Goal: Task Accomplishment & Management: Manage account settings

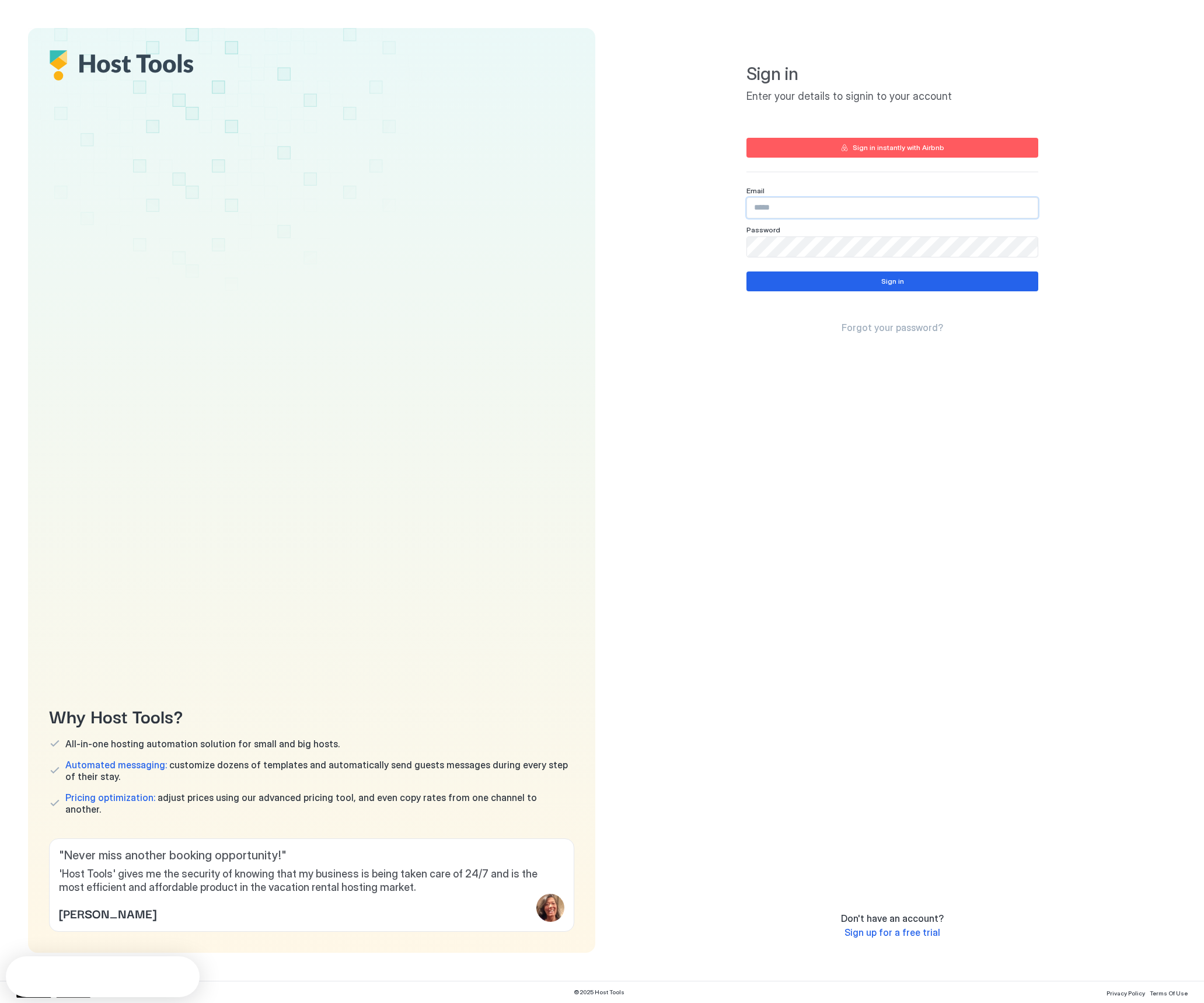
type input "**********"
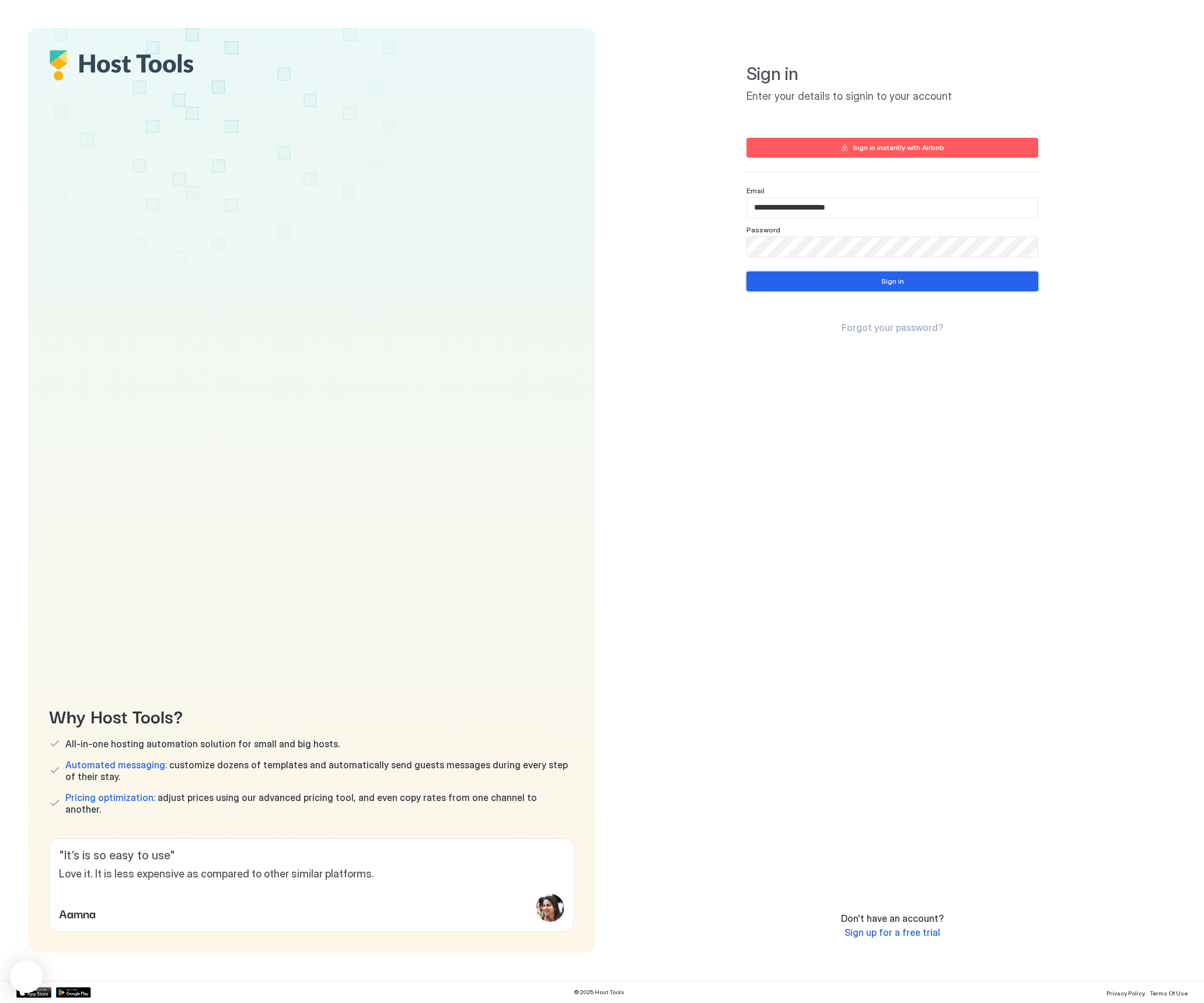
click at [899, 283] on div "Sign in" at bounding box center [893, 281] width 23 height 11
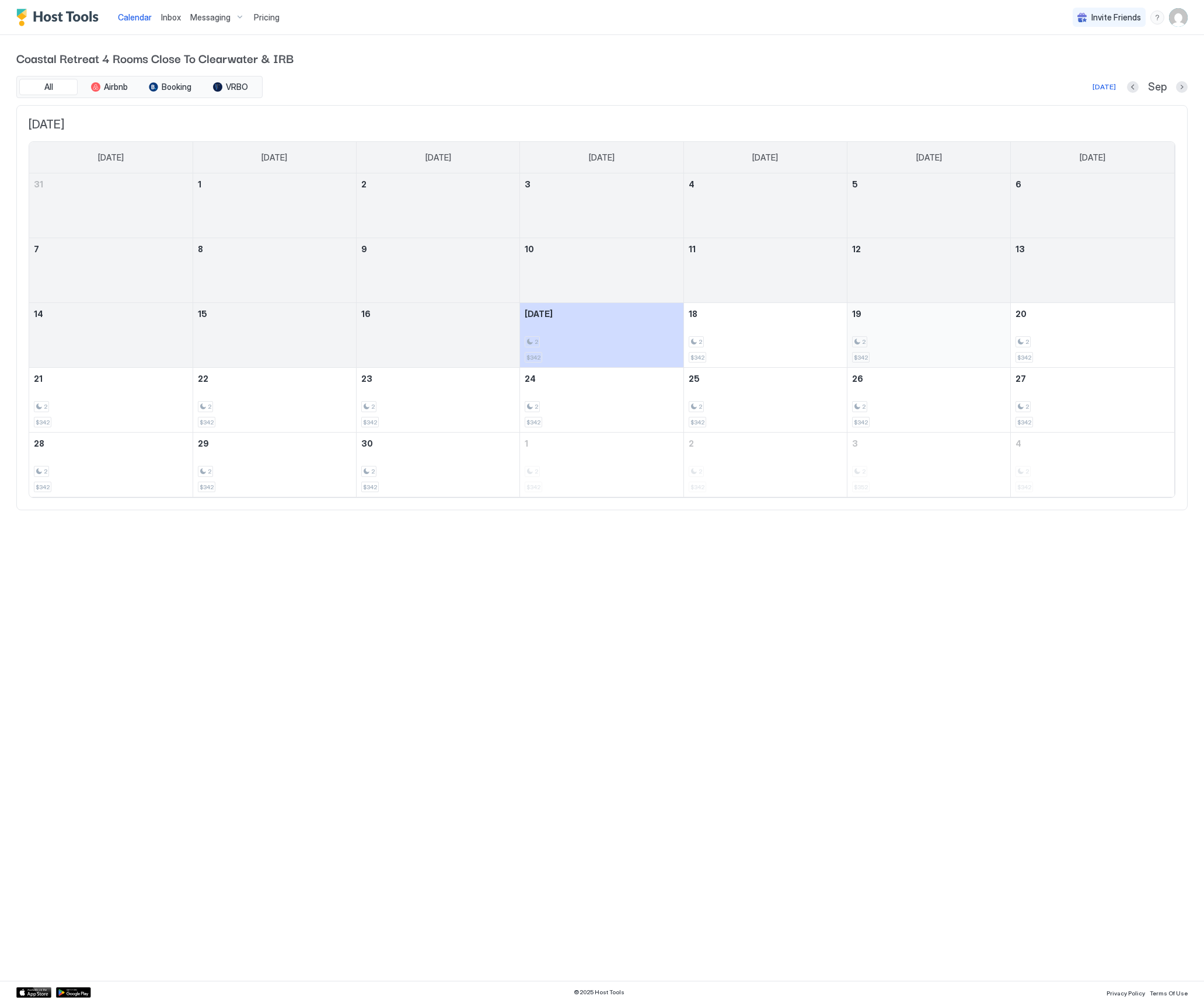
click at [911, 331] on div "2 $342" at bounding box center [929, 335] width 153 height 55
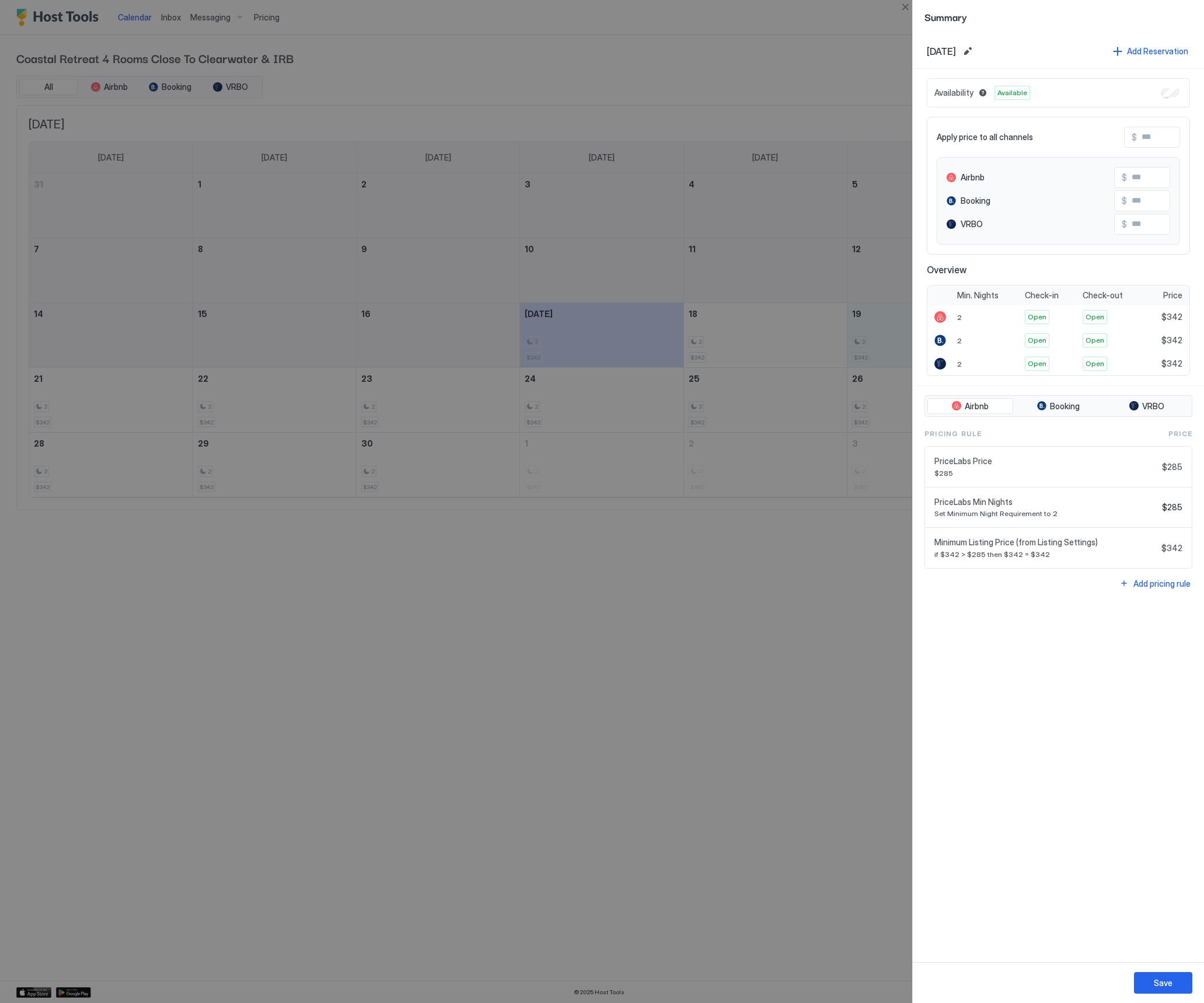
click at [861, 73] on div at bounding box center [602, 501] width 1204 height 1003
click at [756, 333] on div at bounding box center [602, 501] width 1204 height 1003
click at [886, 60] on div at bounding box center [602, 501] width 1204 height 1003
click at [800, 346] on div at bounding box center [602, 501] width 1204 height 1003
click at [1157, 988] on div "Save" at bounding box center [1163, 983] width 19 height 12
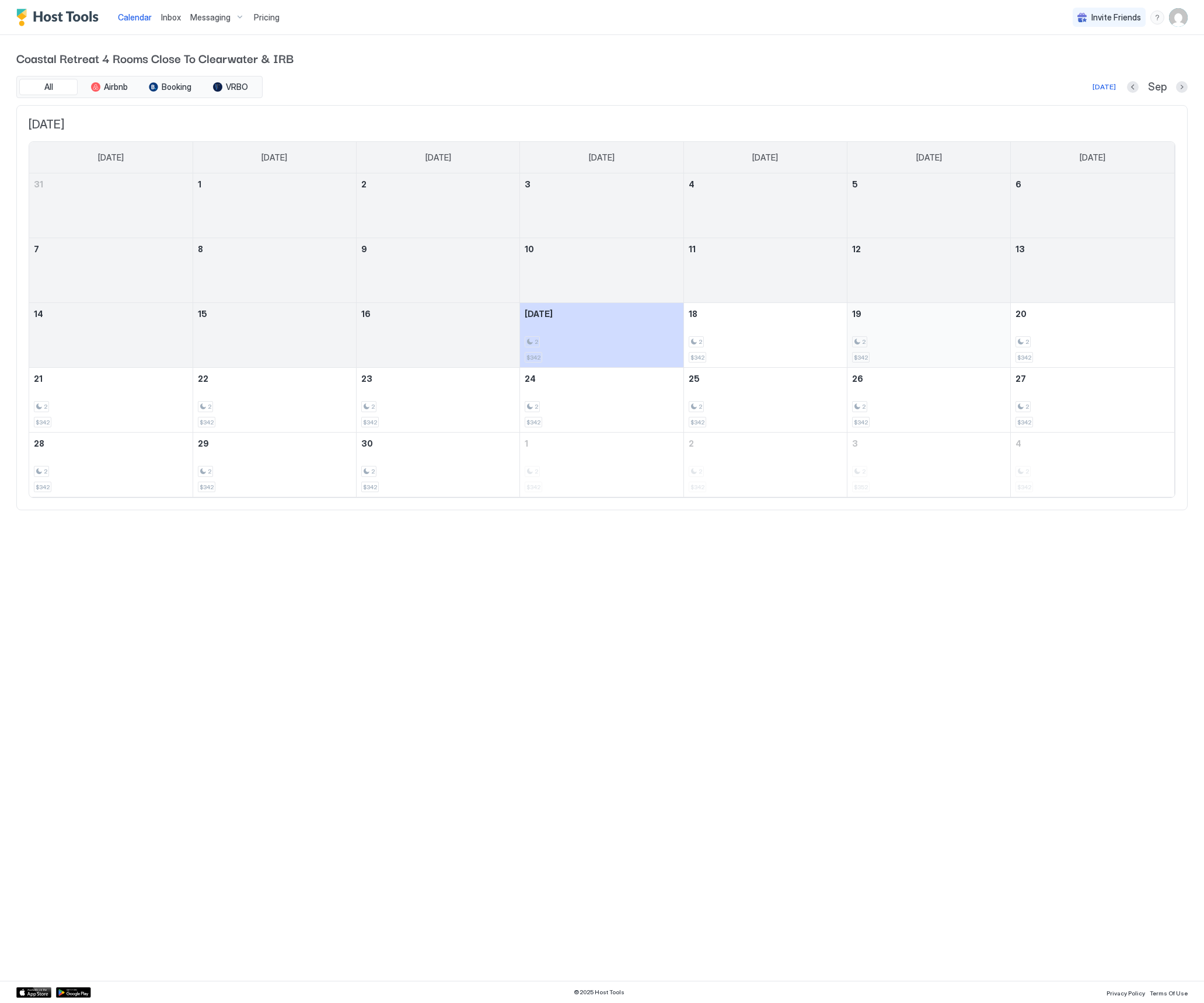
click at [908, 341] on div "2" at bounding box center [929, 342] width 153 height 11
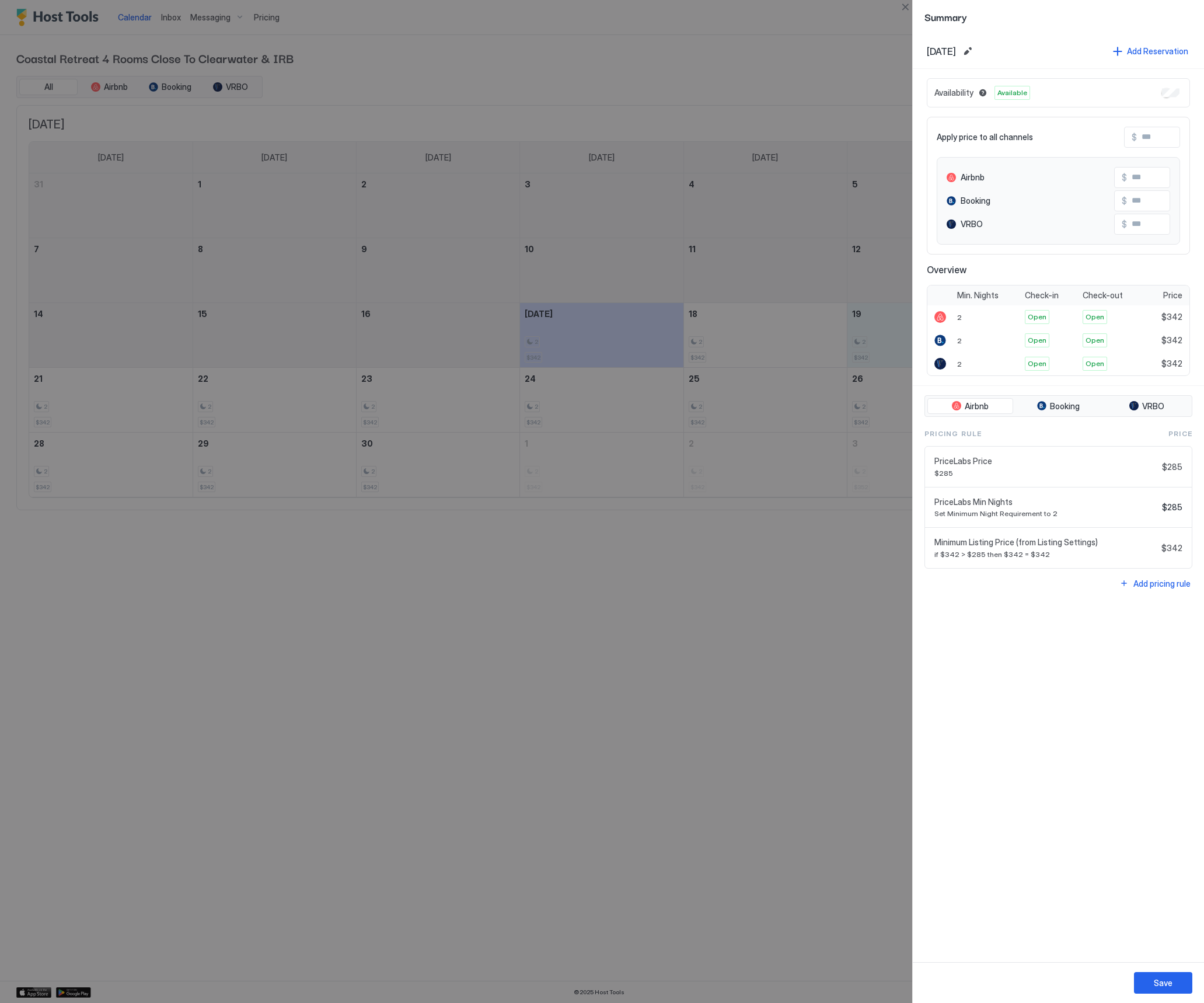
click at [1182, 92] on div "Availability Available" at bounding box center [1058, 93] width 263 height 29
click at [947, 93] on span "Availability" at bounding box center [954, 93] width 39 height 11
click at [1017, 91] on span "Available" at bounding box center [1013, 93] width 30 height 11
click at [1163, 981] on div "Save" at bounding box center [1163, 983] width 19 height 12
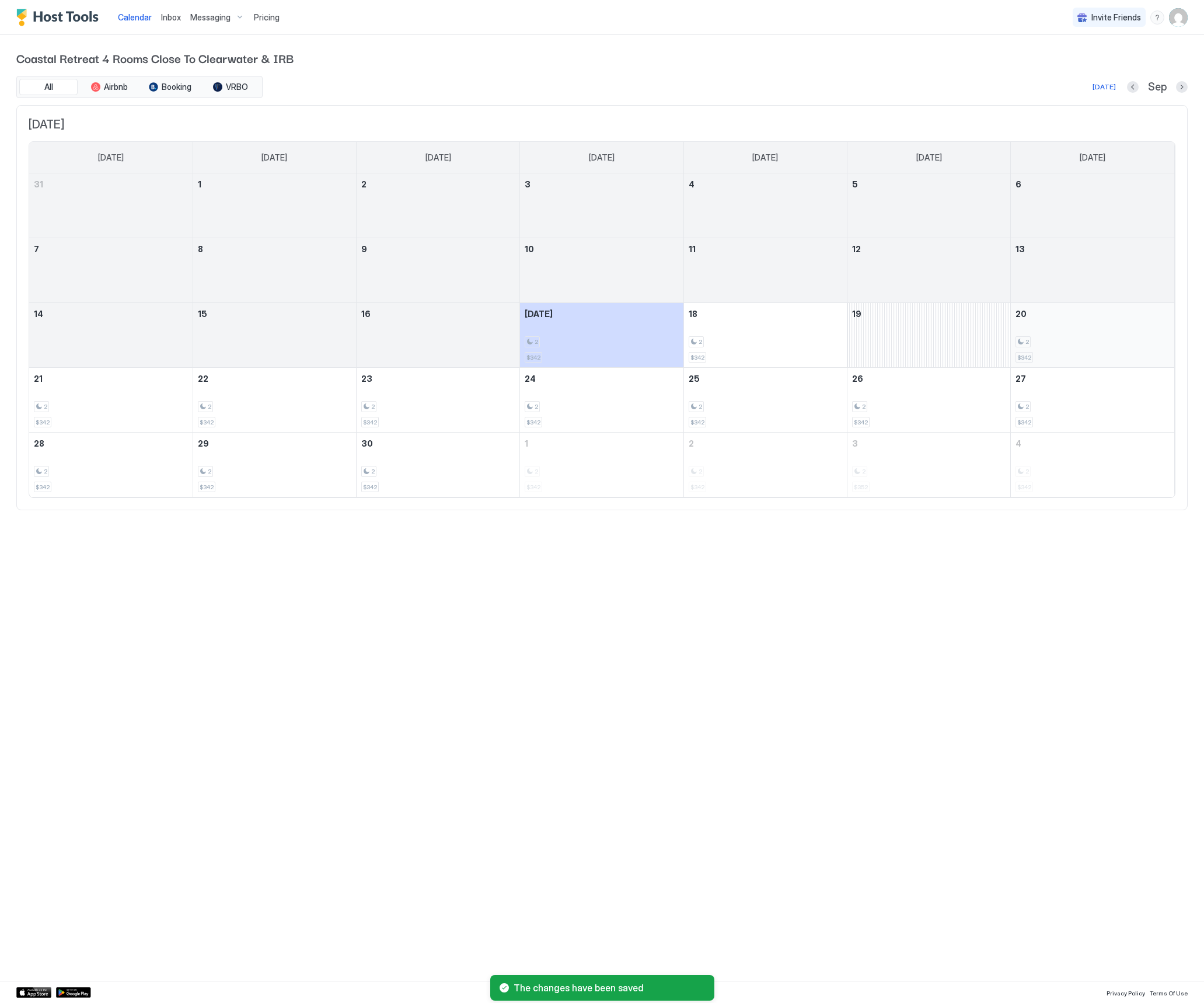
click at [1063, 335] on div "2 $342" at bounding box center [1092, 335] width 154 height 55
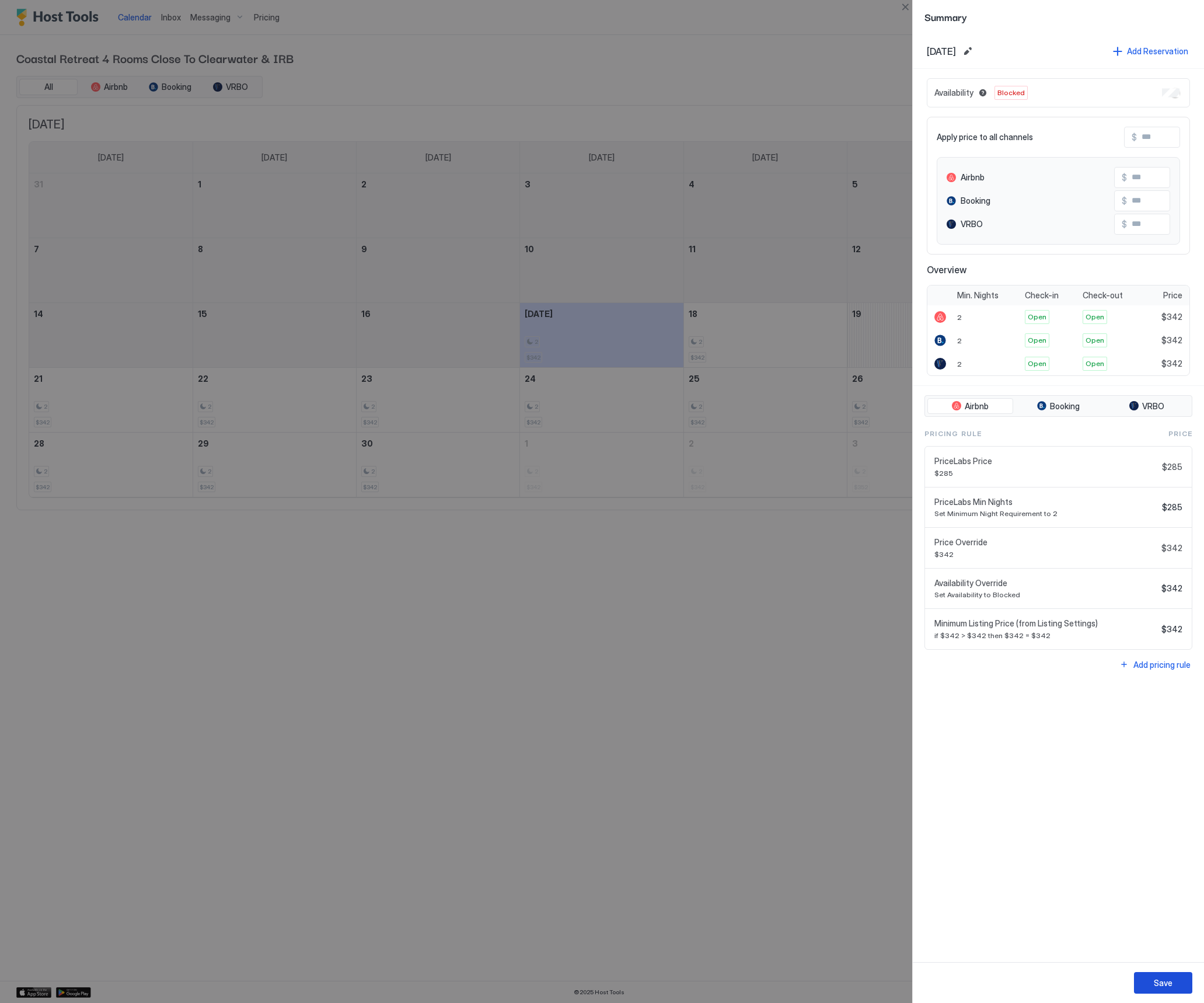
click at [1161, 981] on div "Save" at bounding box center [1163, 983] width 19 height 12
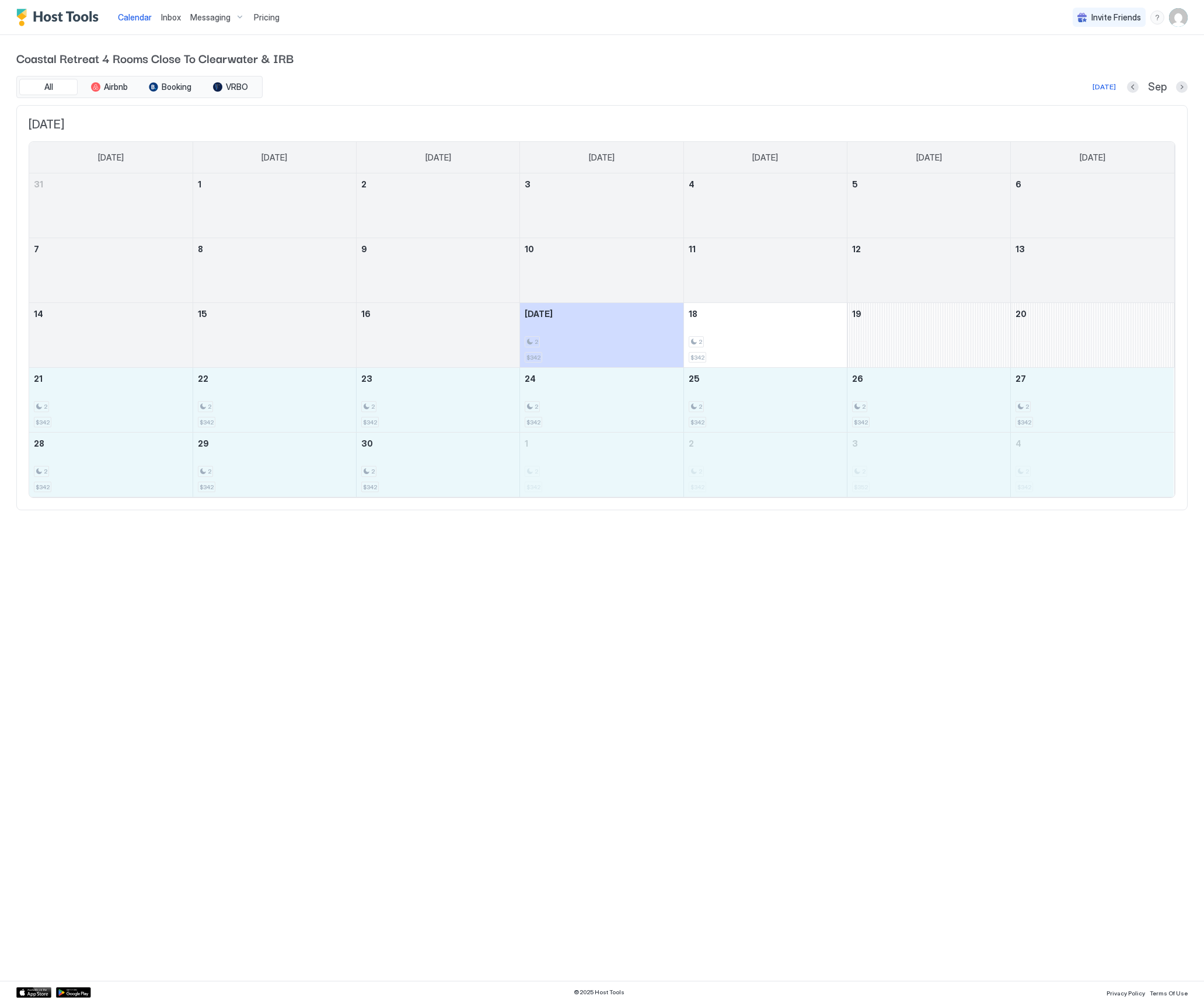
drag, startPoint x: 68, startPoint y: 400, endPoint x: 1024, endPoint y: 465, distance: 958.2
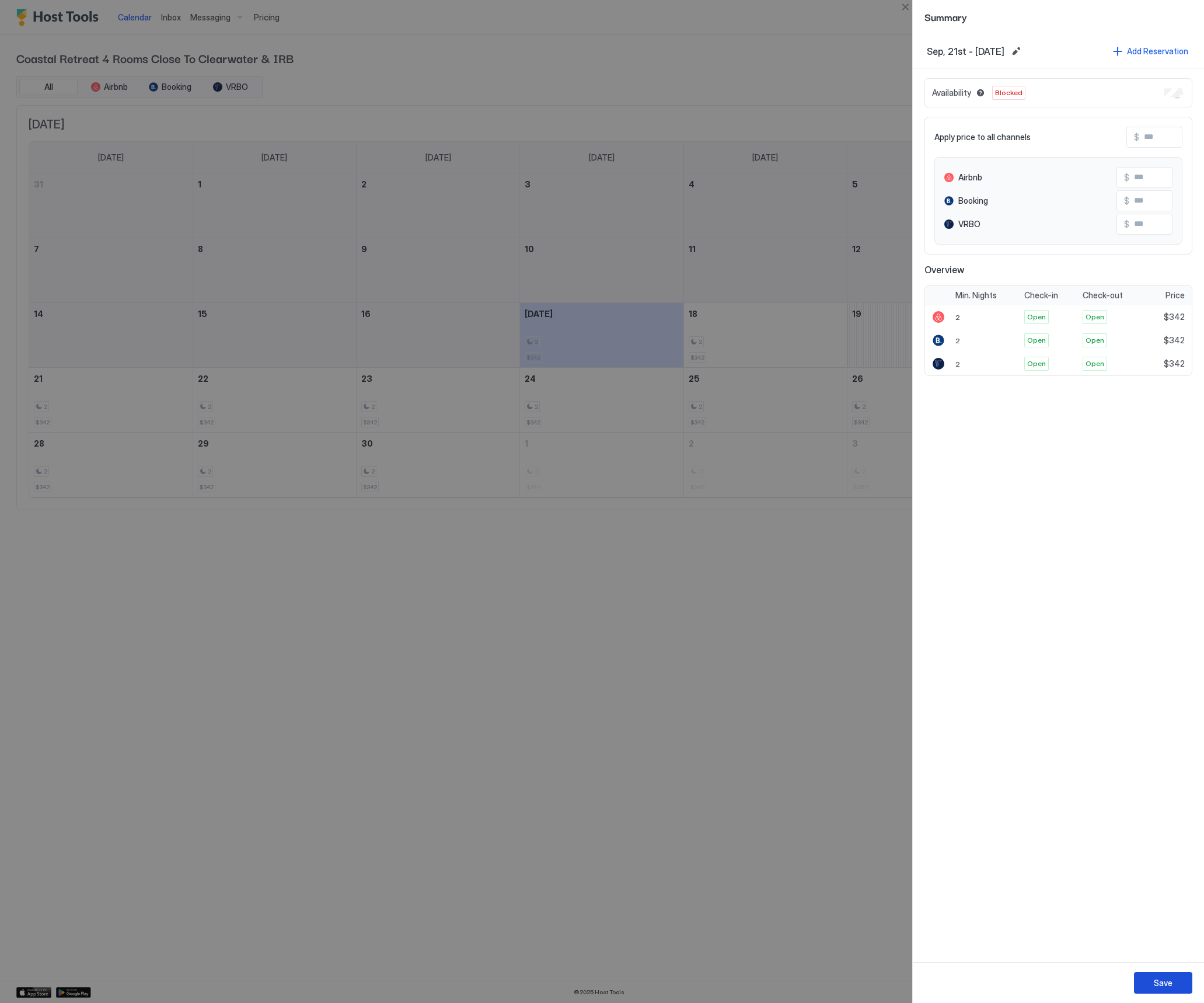
click at [1164, 984] on div "Save" at bounding box center [1163, 983] width 19 height 12
